Goal: Transaction & Acquisition: Obtain resource

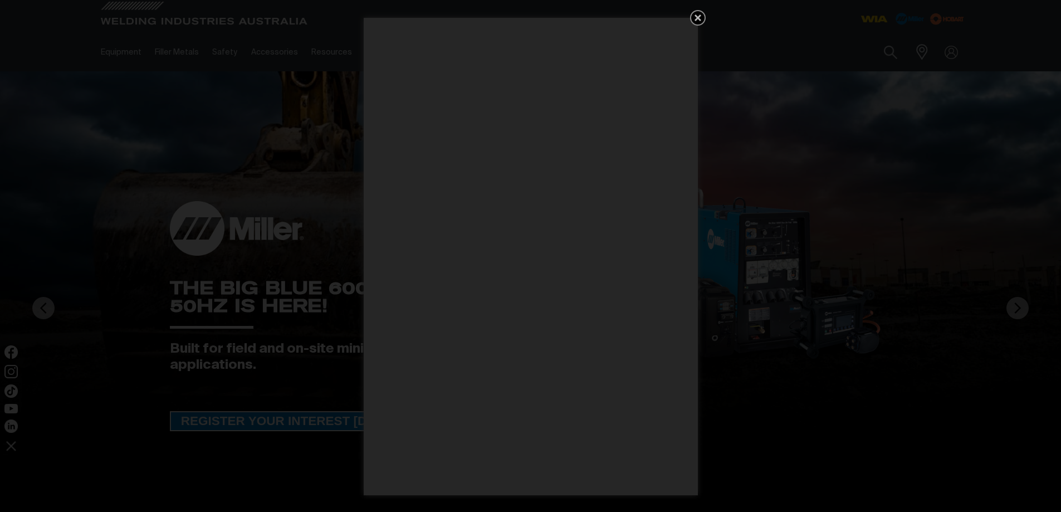
click at [697, 17] on icon "Get 5 WIA Welding Guides Free!" at bounding box center [697, 17] width 7 height 7
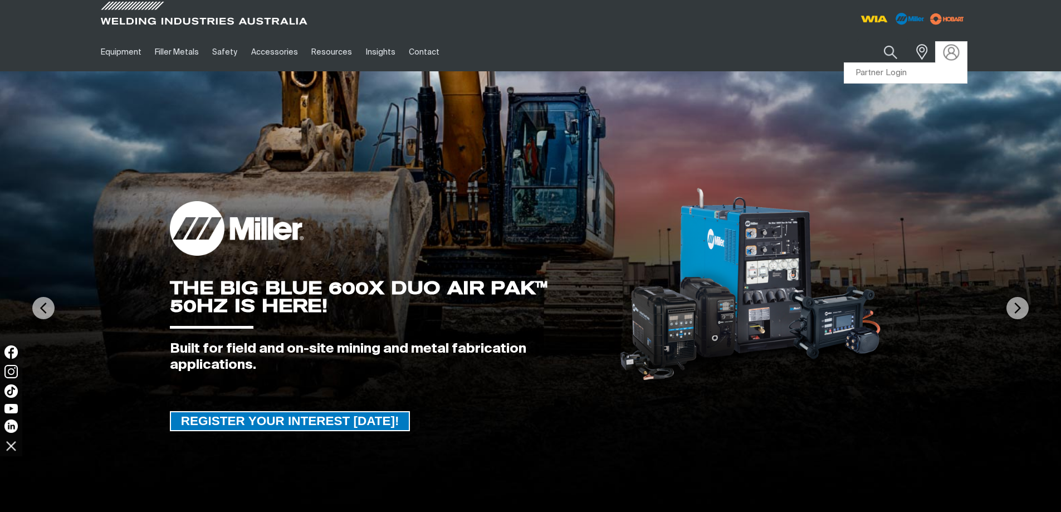
click at [952, 55] on img at bounding box center [951, 52] width 16 height 16
click at [897, 73] on link "Partner Login" at bounding box center [905, 73] width 123 height 21
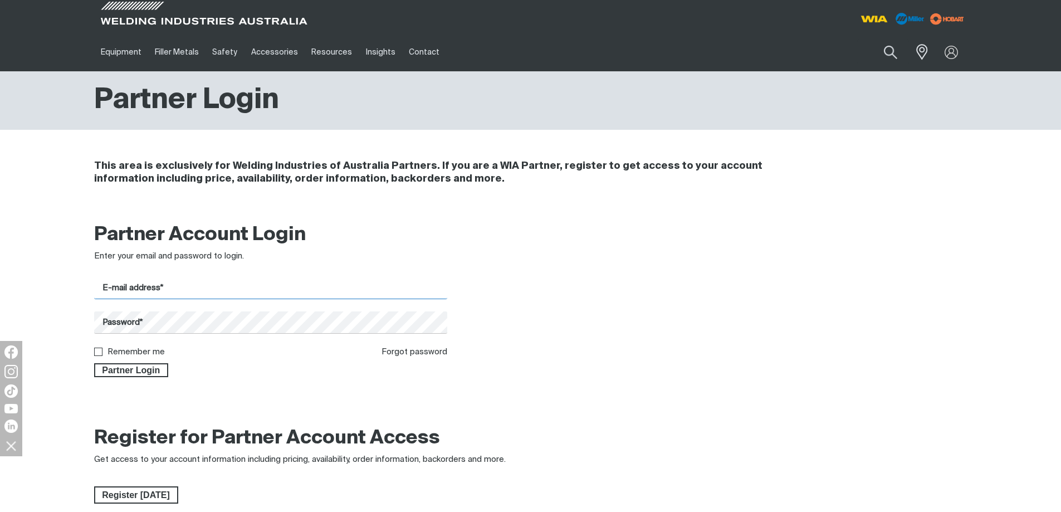
click at [202, 287] on input "E-mail address*" at bounding box center [271, 288] width 354 height 22
type input "[PERSON_NAME][EMAIL_ADDRESS][DOMAIN_NAME]"
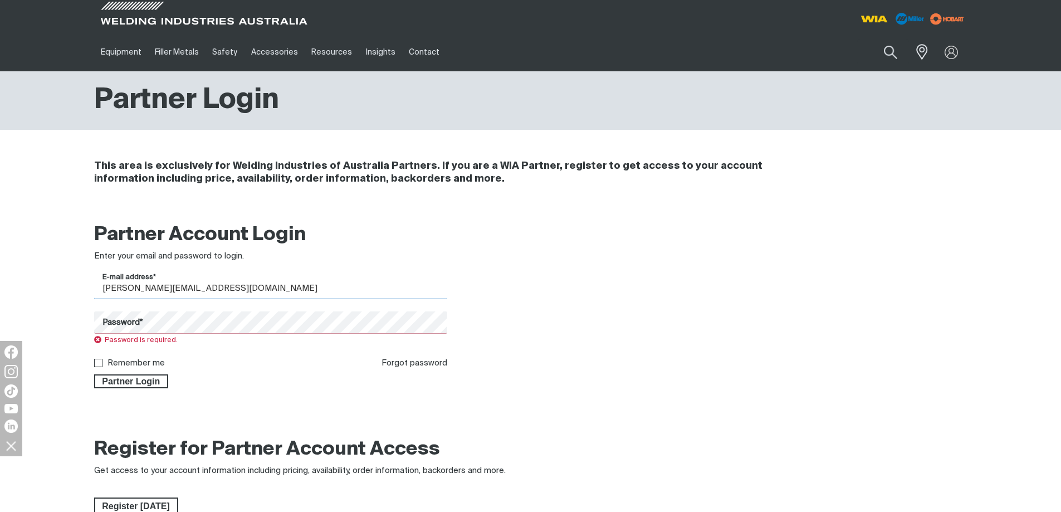
drag, startPoint x: 230, startPoint y: 290, endPoint x: 82, endPoint y: 280, distance: 148.5
click at [82, 280] on div "Partner Account Login Enter your email and password to login. E-mail address* […" at bounding box center [530, 309] width 1061 height 187
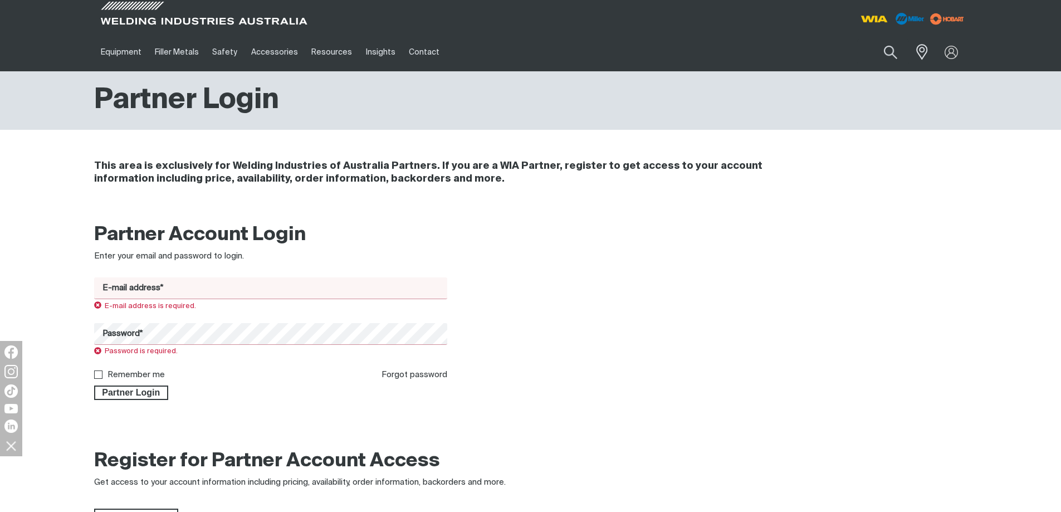
click at [438, 178] on h4 "This area is exclusively for Welding Industries of Australia Partners. If you a…" at bounding box center [456, 173] width 724 height 26
drag, startPoint x: 432, startPoint y: 182, endPoint x: 431, endPoint y: 187, distance: 5.7
click at [431, 187] on div "This area is exclusively for Welding Industries of Australia Partners. If you a…" at bounding box center [456, 172] width 724 height 52
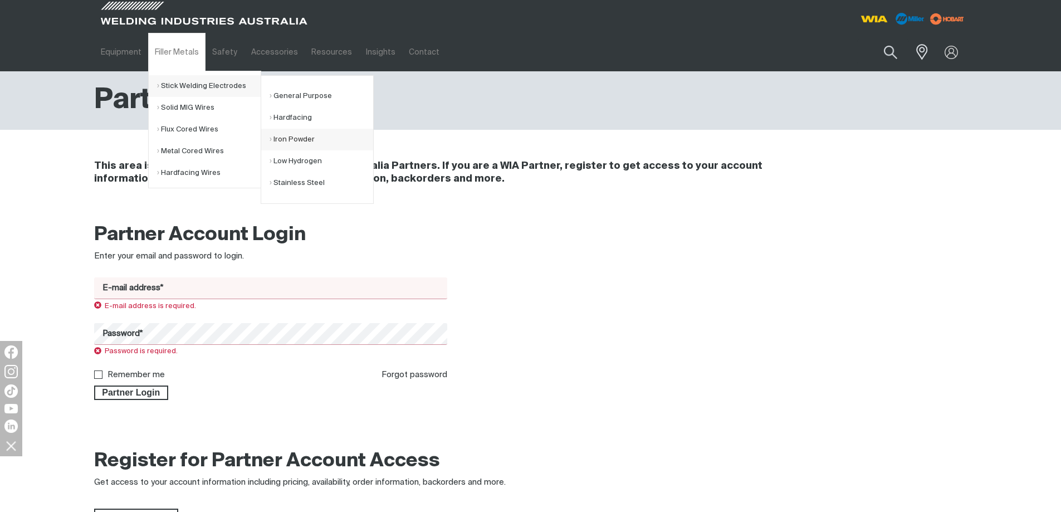
click at [292, 135] on link "Iron Powder" at bounding box center [322, 140] width 104 height 22
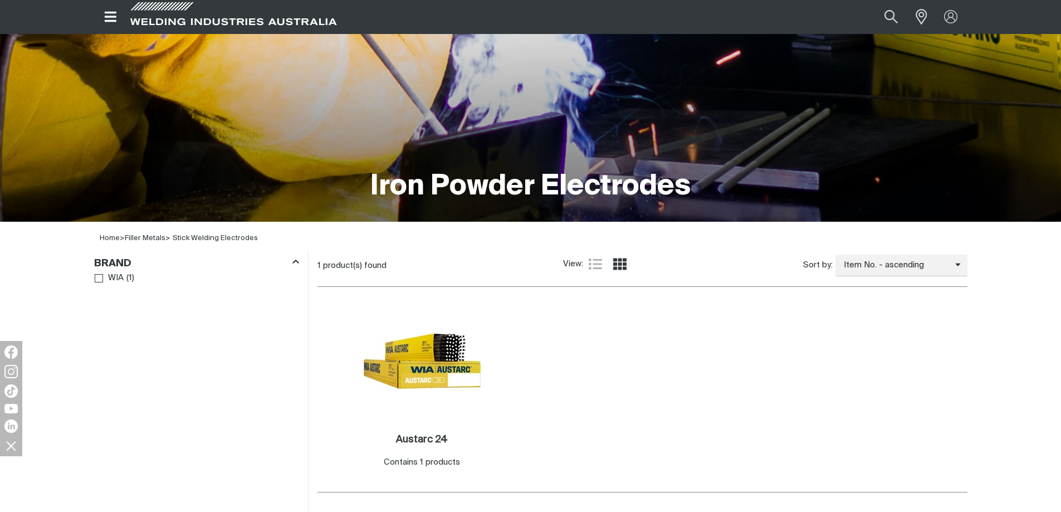
scroll to position [167, 0]
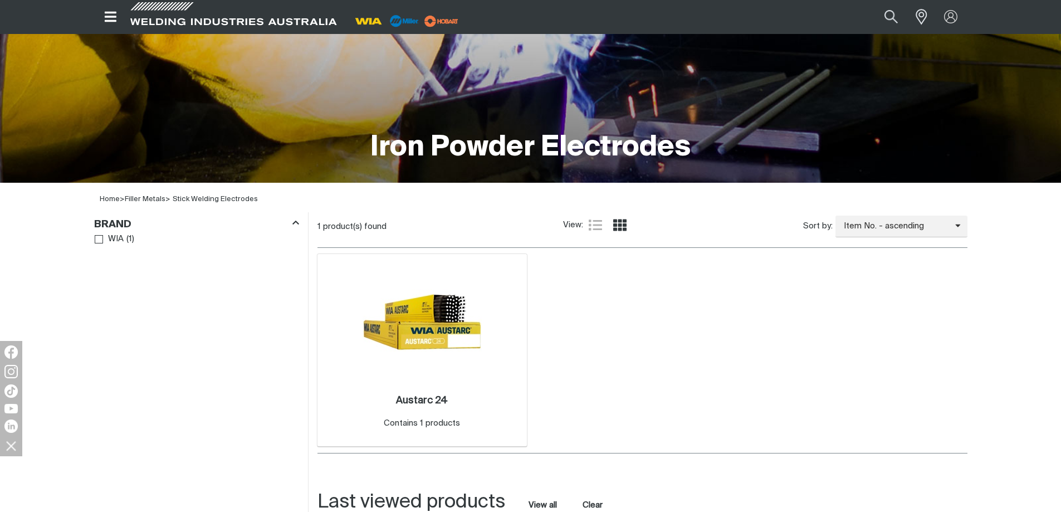
click at [428, 335] on img at bounding box center [422, 321] width 119 height 119
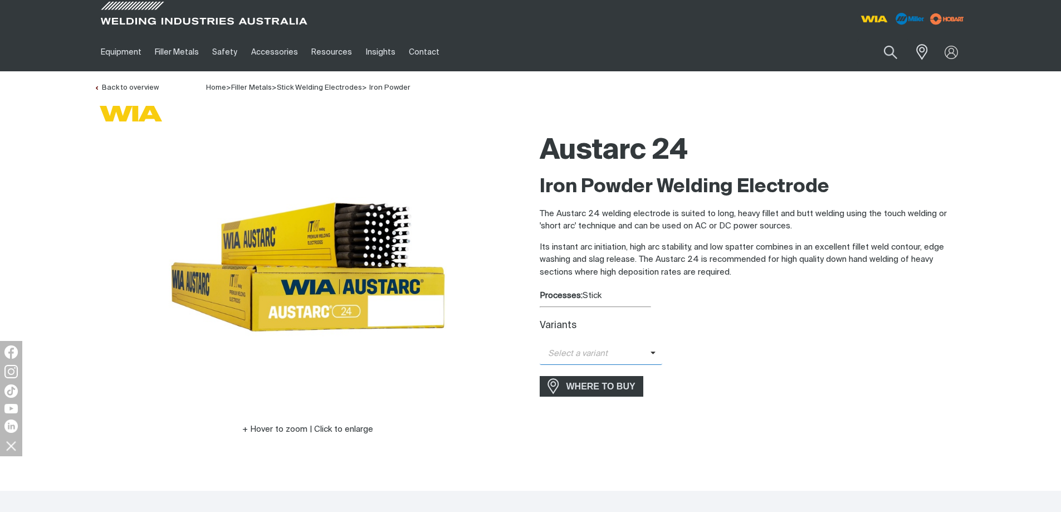
click at [623, 354] on span "Select a variant" at bounding box center [595, 353] width 111 height 13
click at [608, 373] on span "Austarc 24 - 4.0mm" at bounding box center [601, 373] width 123 height 17
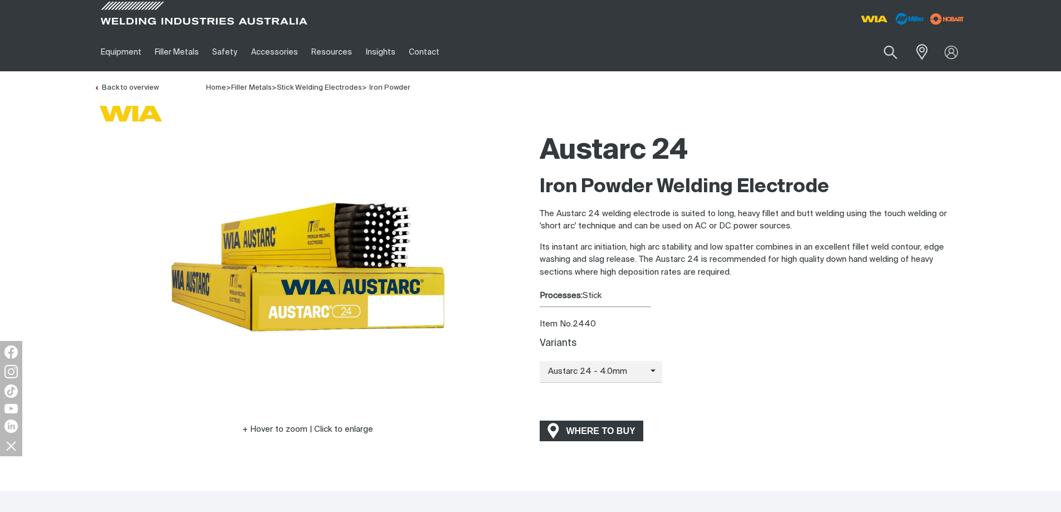
click at [596, 427] on span "WHERE TO BUY" at bounding box center [601, 431] width 84 height 18
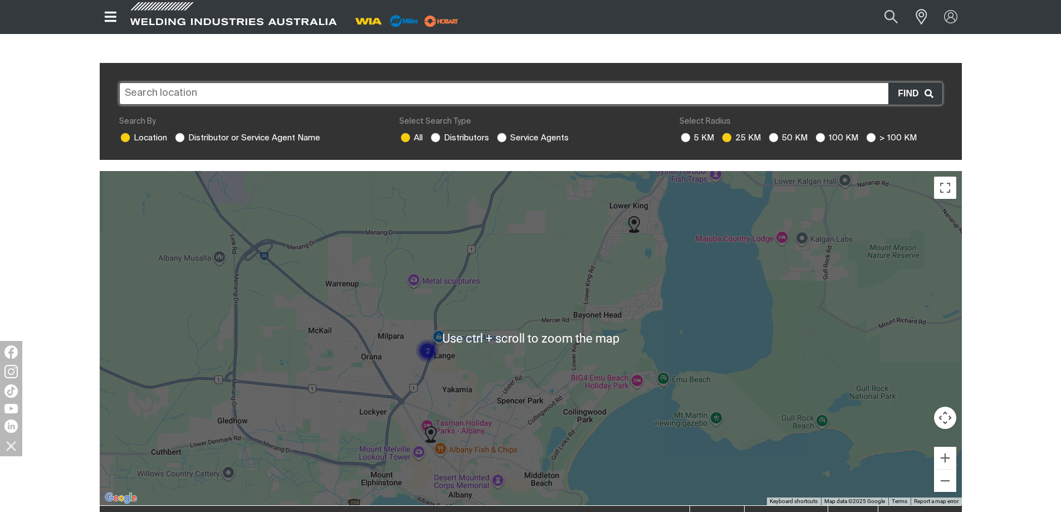
scroll to position [278, 0]
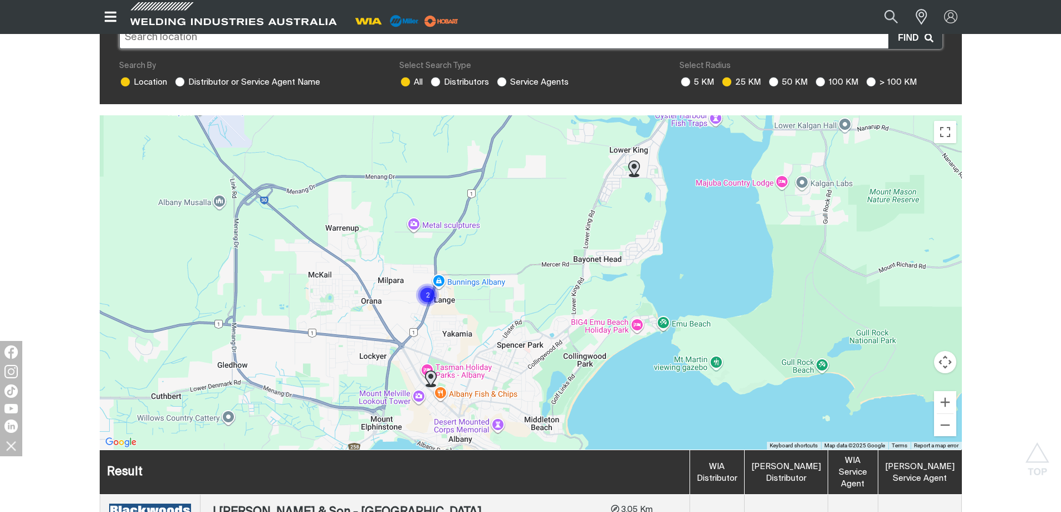
click at [525, 276] on div at bounding box center [531, 282] width 862 height 334
click at [429, 282] on img "Cluster of 2 markers" at bounding box center [427, 294] width 25 height 25
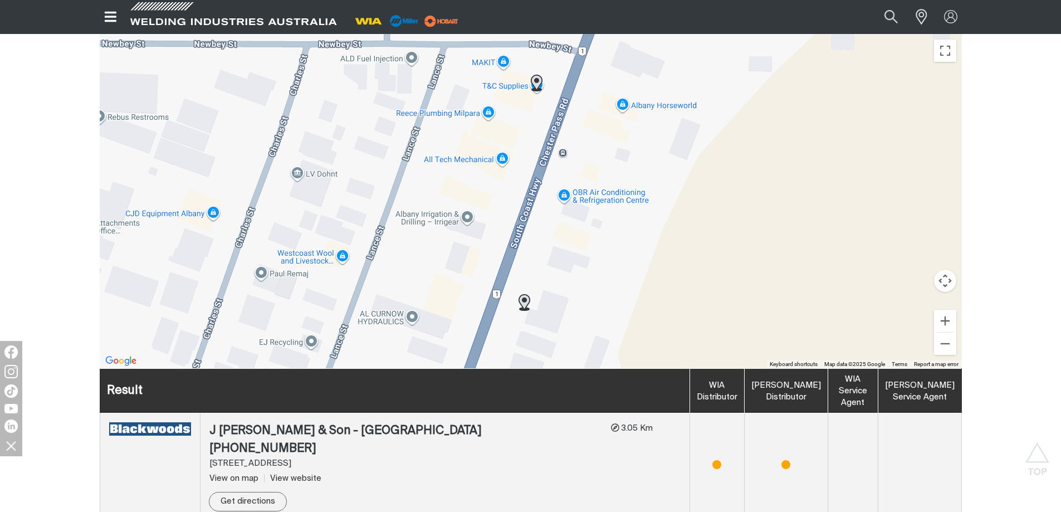
scroll to position [223, 0]
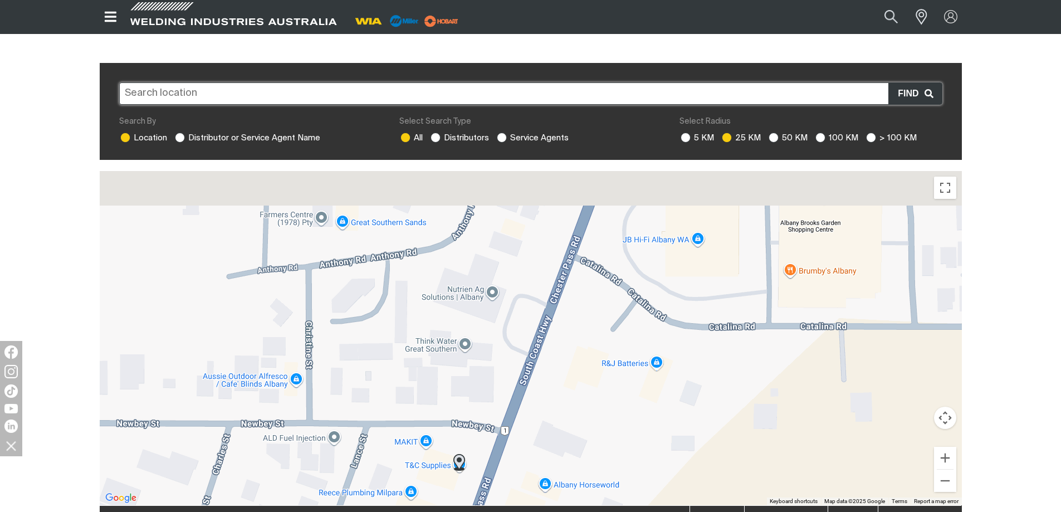
drag, startPoint x: 582, startPoint y: 208, endPoint x: 503, endPoint y: 468, distance: 272.0
click at [503, 468] on div "To navigate, press the arrow keys." at bounding box center [531, 338] width 862 height 334
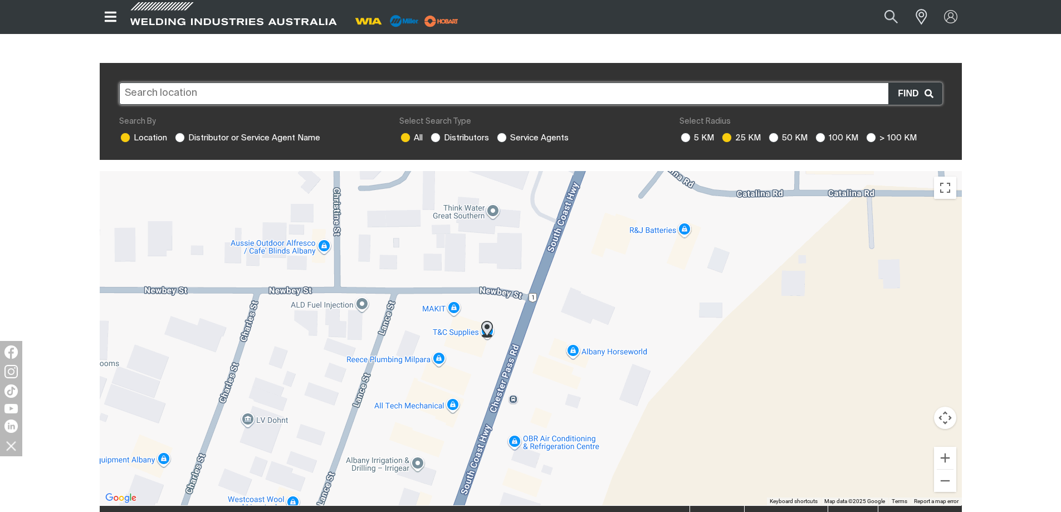
drag, startPoint x: 503, startPoint y: 467, endPoint x: 532, endPoint y: 317, distance: 152.6
click at [532, 317] on div "To navigate, press the arrow keys." at bounding box center [531, 338] width 862 height 334
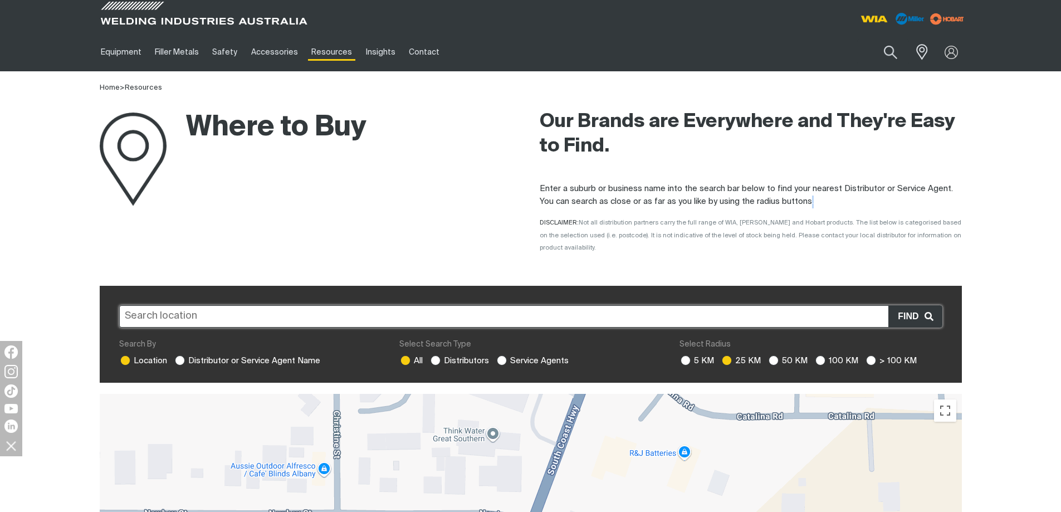
drag, startPoint x: 822, startPoint y: 198, endPoint x: 811, endPoint y: 198, distance: 10.6
click at [811, 198] on p "Enter a suburb or business name into the search bar below to find your nearest …" at bounding box center [751, 195] width 422 height 25
click at [816, 199] on p "Enter a suburb or business name into the search bar below to find your nearest …" at bounding box center [751, 195] width 422 height 25
